Goal: Navigation & Orientation: Find specific page/section

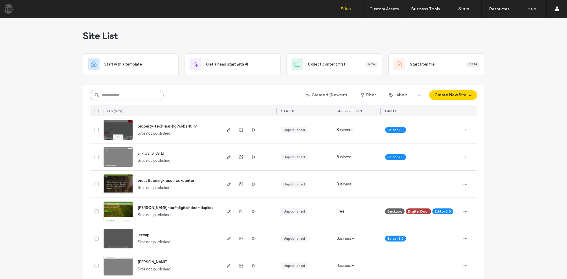
click at [144, 98] on input at bounding box center [127, 95] width 74 height 11
type input "**"
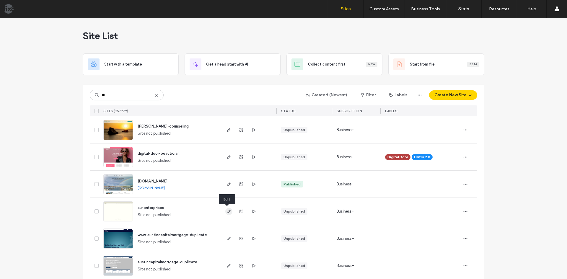
click at [227, 210] on use "button" at bounding box center [229, 212] width 4 height 4
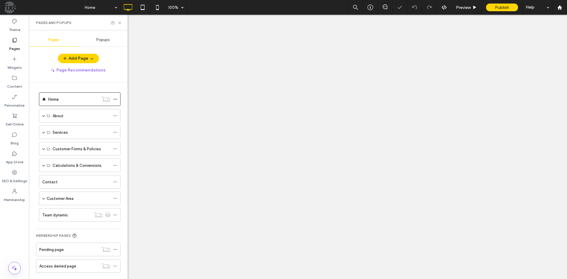
click at [14, 64] on label "Widgets" at bounding box center [14, 66] width 14 height 8
click at [14, 45] on label "Pages" at bounding box center [14, 47] width 11 height 8
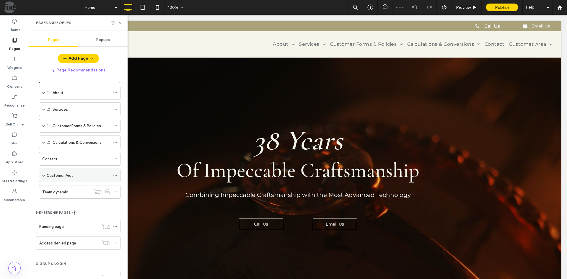
scroll to position [9, 0]
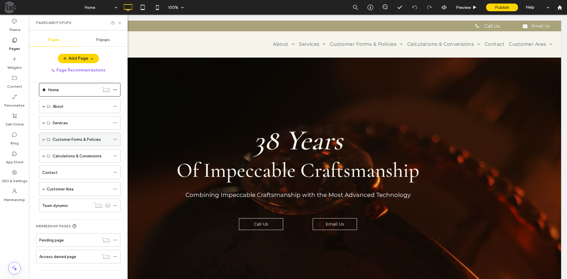
click at [44, 139] on span at bounding box center [43, 139] width 3 height 3
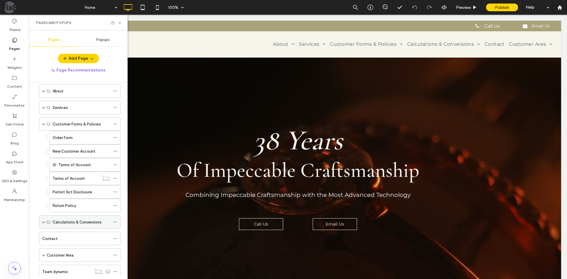
scroll to position [39, 0]
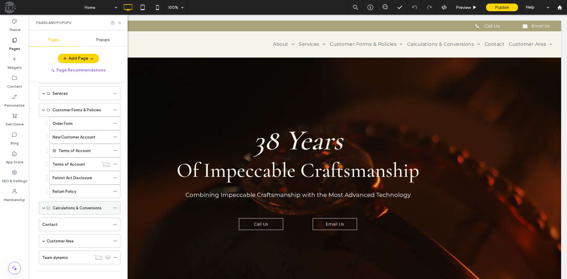
click at [44, 208] on span at bounding box center [43, 208] width 3 height 3
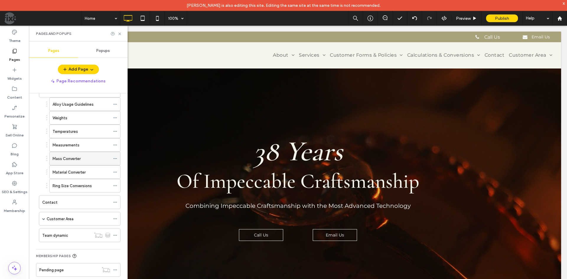
scroll to position [187, 0]
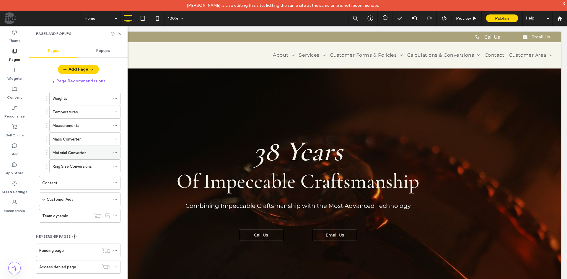
click at [87, 152] on div "Material Converter" at bounding box center [82, 153] width 58 height 6
click at [120, 34] on use at bounding box center [119, 34] width 2 height 2
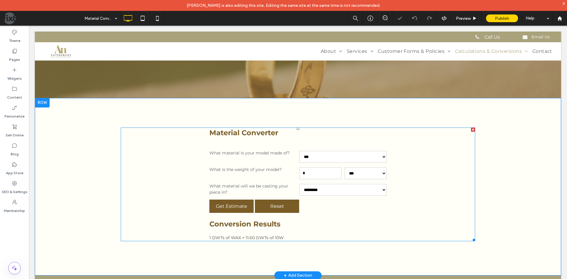
scroll to position [82, 0]
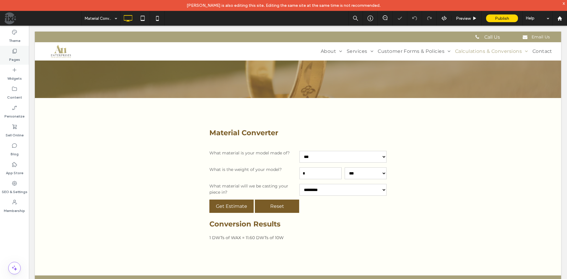
click at [13, 57] on label "Pages" at bounding box center [14, 58] width 11 height 8
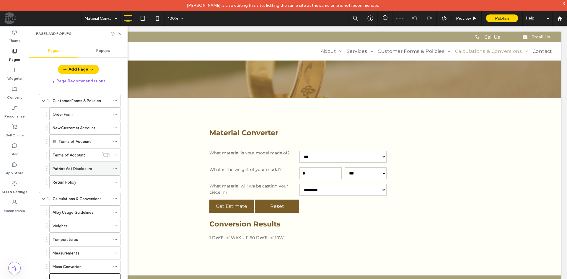
scroll to position [118, 0]
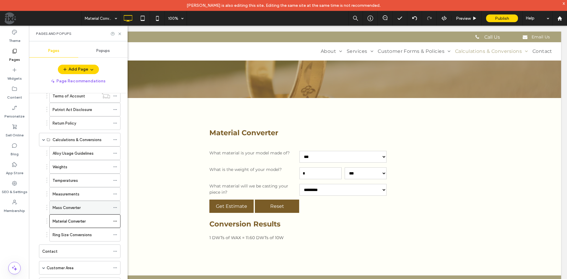
click at [87, 207] on div "Mass Converter" at bounding box center [82, 208] width 58 height 6
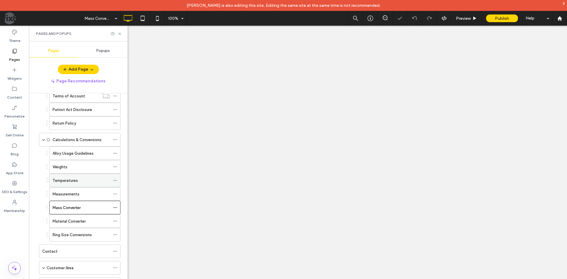
select select "**********"
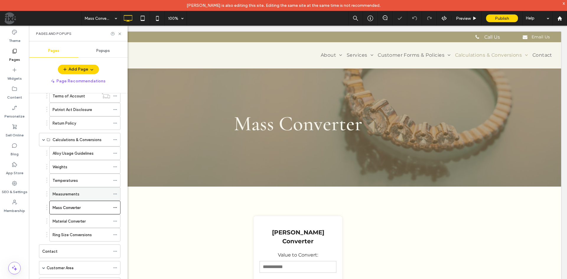
click at [71, 194] on label "Measurements" at bounding box center [66, 194] width 27 height 10
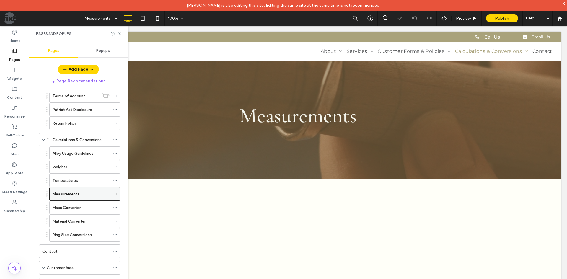
scroll to position [110, 0]
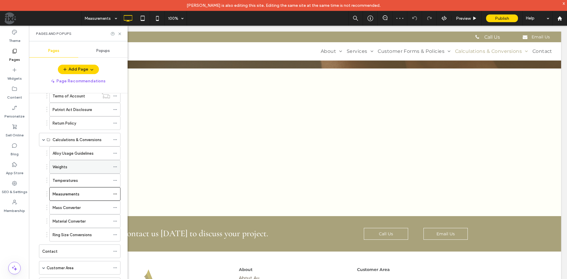
click at [74, 169] on div "Weights" at bounding box center [82, 167] width 58 height 6
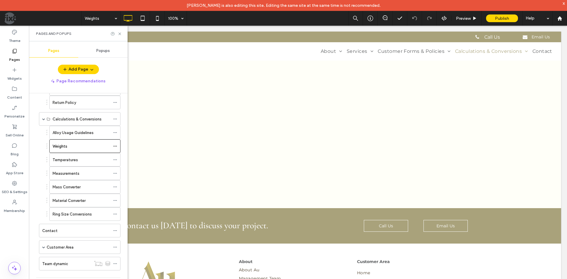
scroll to position [127, 0]
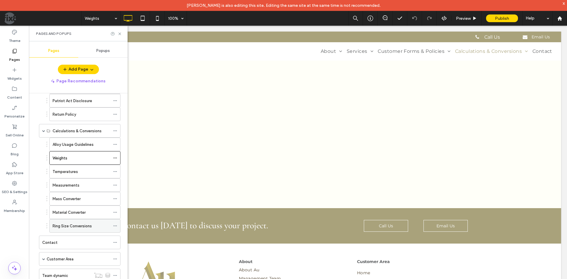
click at [83, 225] on label "Ring Size Conversions" at bounding box center [72, 226] width 39 height 10
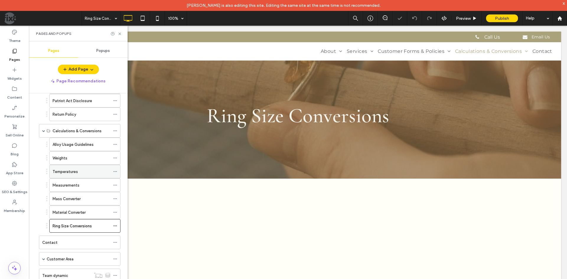
scroll to position [148, 0]
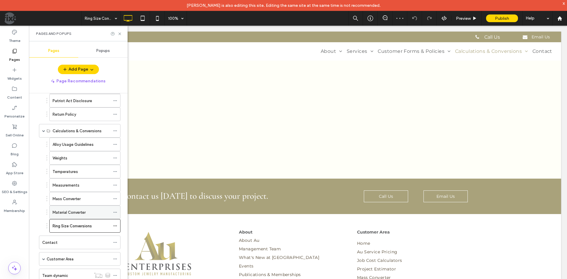
click at [79, 212] on label "Material Converter" at bounding box center [69, 212] width 33 height 10
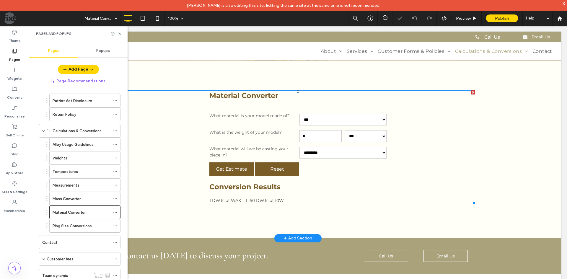
scroll to position [118, 0]
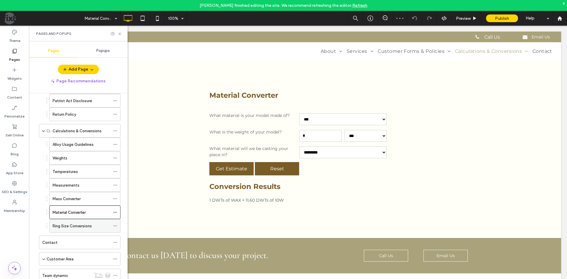
click at [83, 228] on label "Ring Size Conversions" at bounding box center [72, 226] width 39 height 10
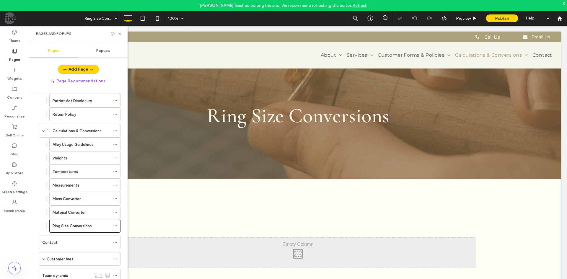
scroll to position [118, 0]
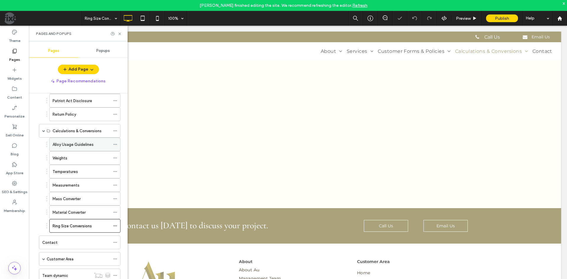
click at [77, 146] on label "Alloy Usage Guidelines" at bounding box center [73, 144] width 41 height 10
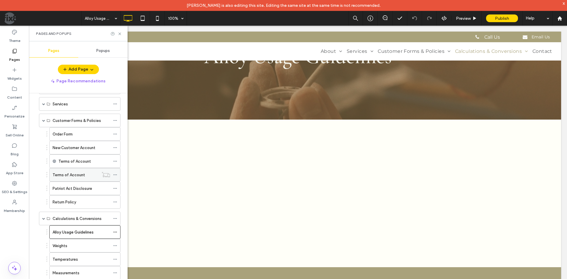
scroll to position [38, 0]
click at [44, 105] on span at bounding box center [43, 104] width 3 height 3
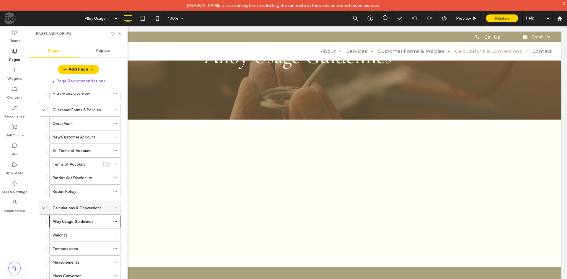
scroll to position [98, 0]
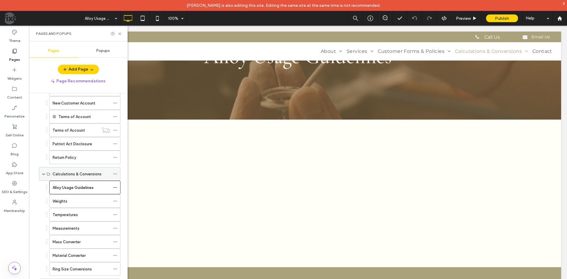
click at [88, 177] on label "Calculations & Conversions" at bounding box center [77, 174] width 49 height 10
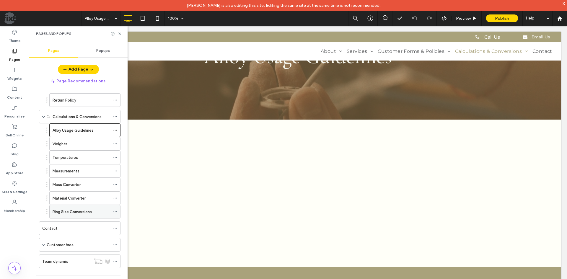
scroll to position [157, 0]
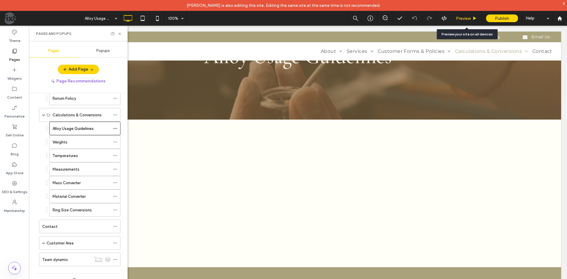
click at [459, 17] on span "Preview" at bounding box center [463, 18] width 15 height 5
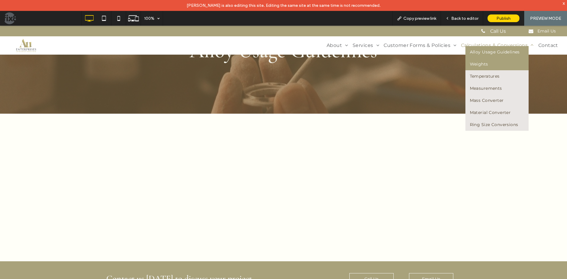
click at [471, 65] on span "Weights" at bounding box center [479, 64] width 18 height 6
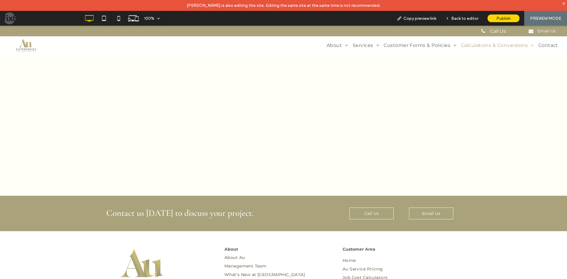
scroll to position [29, 0]
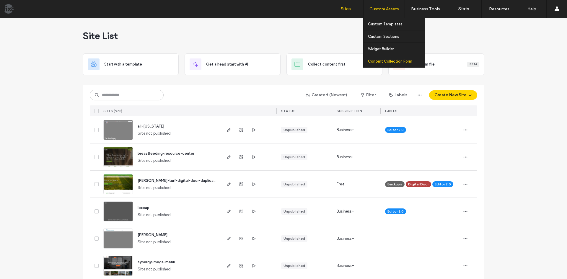
click at [376, 63] on label "Content Collection Form" at bounding box center [390, 61] width 44 height 4
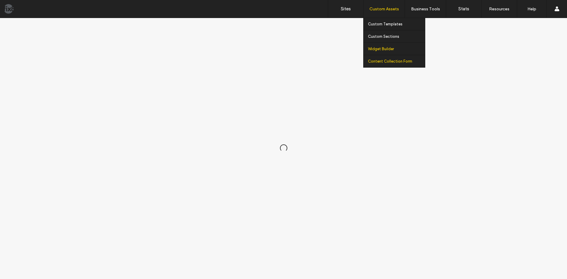
click at [377, 49] on label "Widget Builder" at bounding box center [381, 49] width 26 height 4
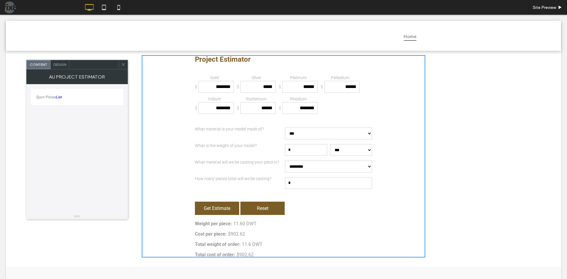
click at [59, 98] on link "List" at bounding box center [59, 97] width 6 height 4
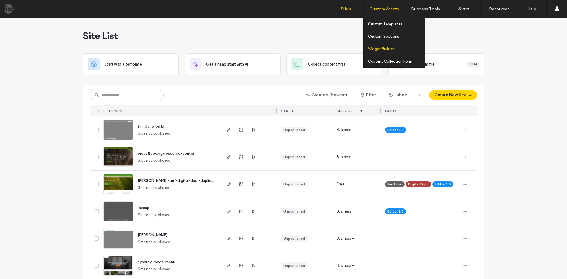
drag, startPoint x: 384, startPoint y: 50, endPoint x: 382, endPoint y: 47, distance: 3.8
click at [384, 49] on label "Widget Builder" at bounding box center [381, 49] width 26 height 4
